Goal: Transaction & Acquisition: Obtain resource

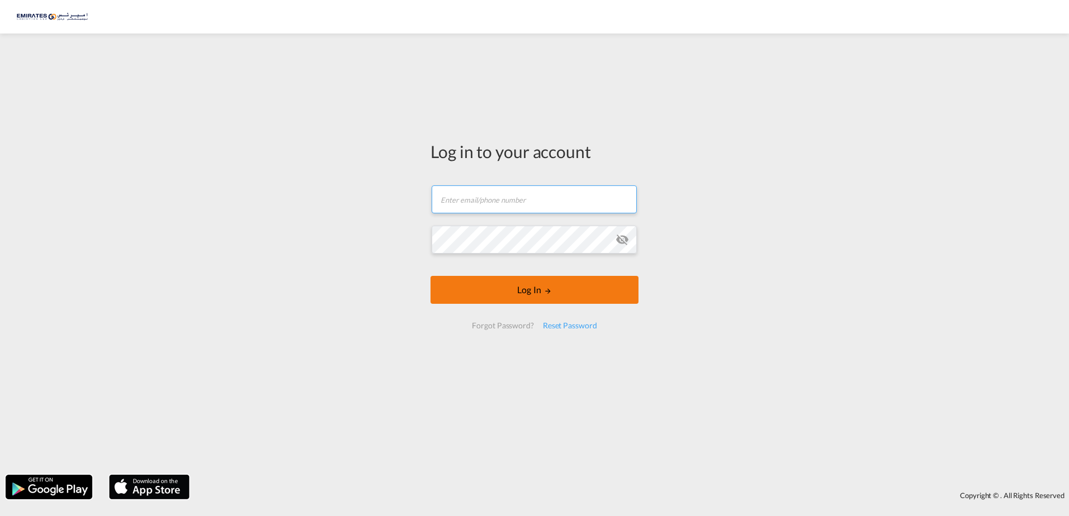
type input "[EMAIL_ADDRESS][DOMAIN_NAME]"
click at [577, 297] on button "Log In" at bounding box center [534, 290] width 208 height 28
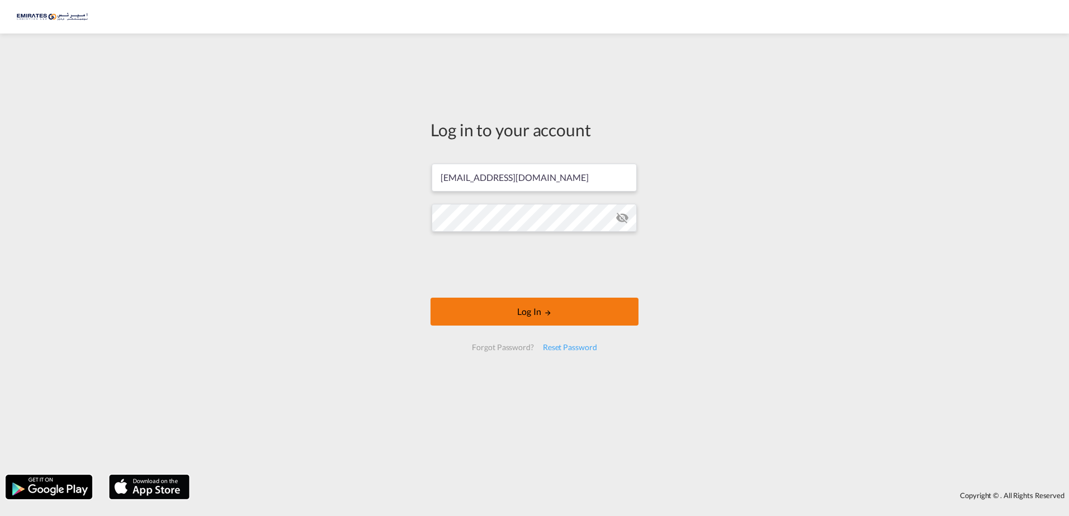
click at [577, 316] on button "Log In" at bounding box center [534, 312] width 208 height 28
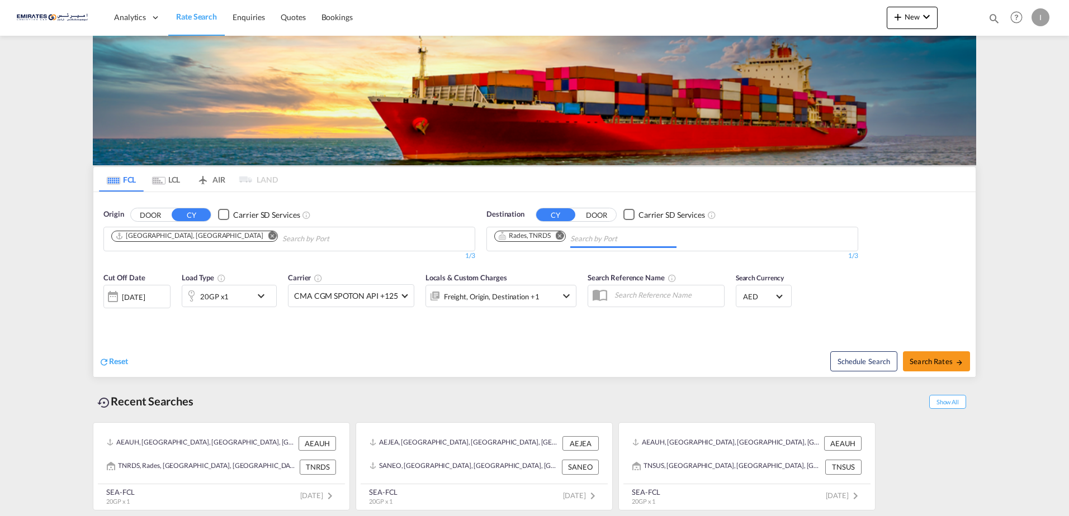
click at [575, 236] on input "Chips input." at bounding box center [623, 239] width 106 height 18
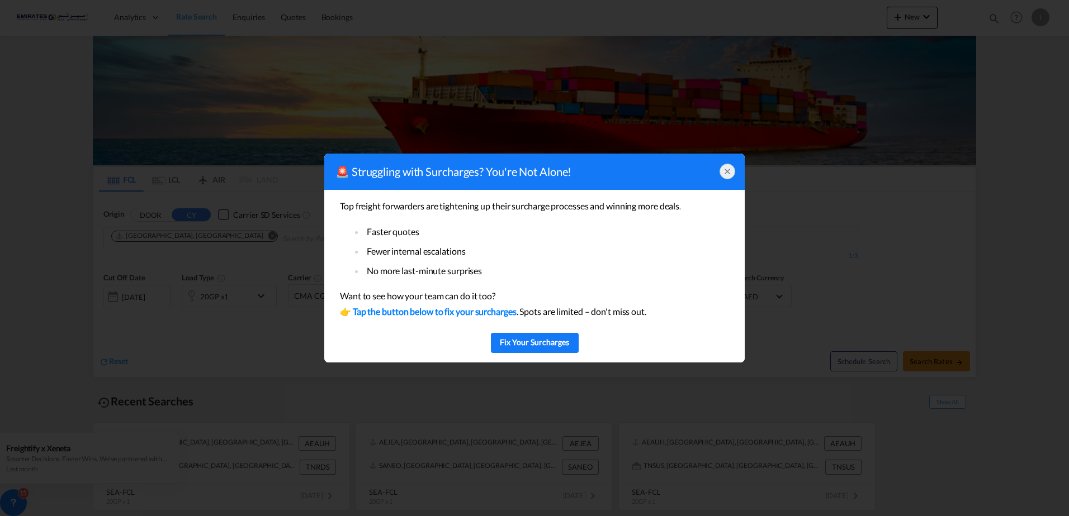
click at [728, 169] on icon at bounding box center [727, 171] width 9 height 9
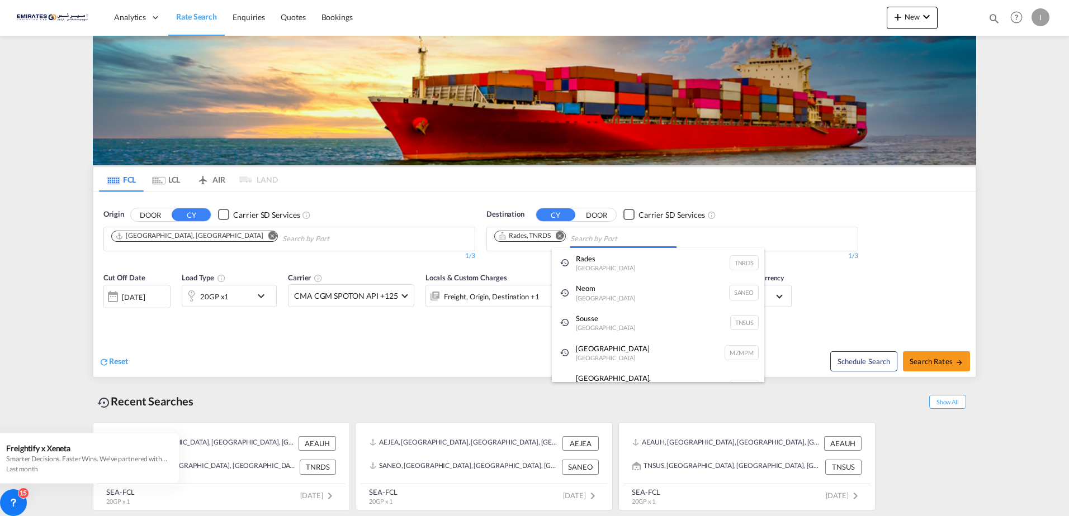
click at [587, 233] on body "Analytics Dashboard Rate Search Enquiries Quotes Bookings" at bounding box center [534, 258] width 1069 height 516
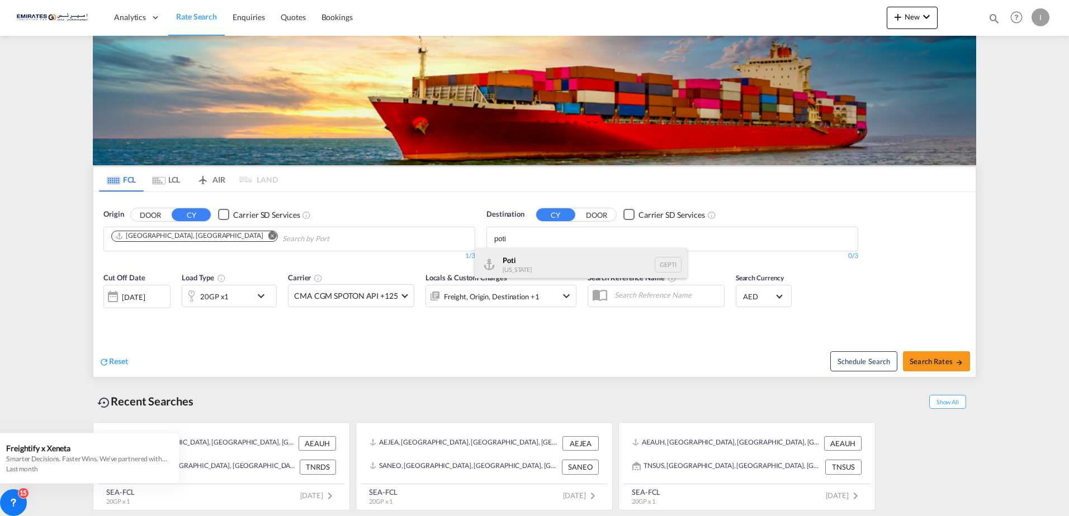
type input "poti"
click at [543, 266] on div "Poti [US_STATE] GEPTI" at bounding box center [580, 265] width 212 height 34
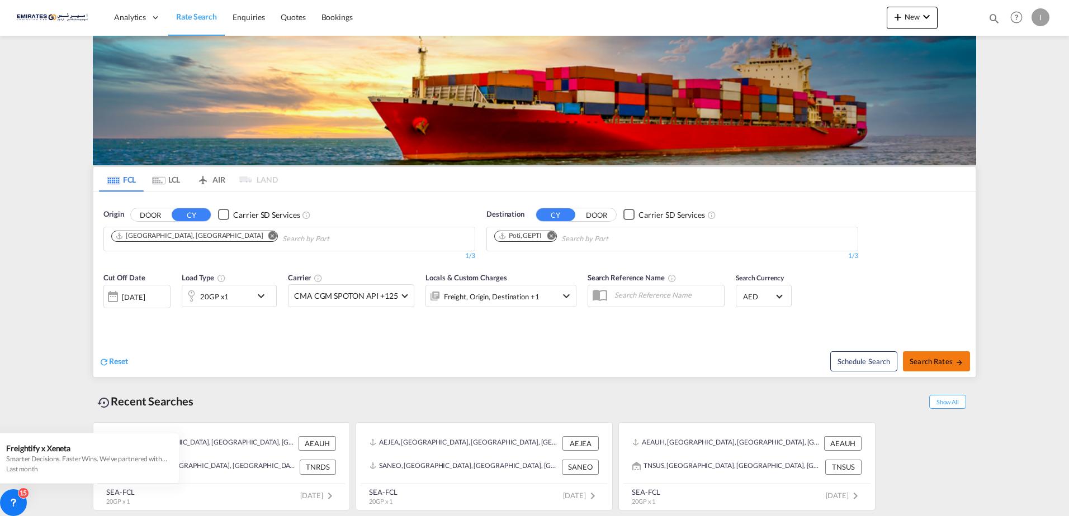
click at [937, 360] on span "Search Rates" at bounding box center [936, 361] width 54 height 9
type input "AEAUH to GEPTI / [DATE]"
